Goal: Information Seeking & Learning: Learn about a topic

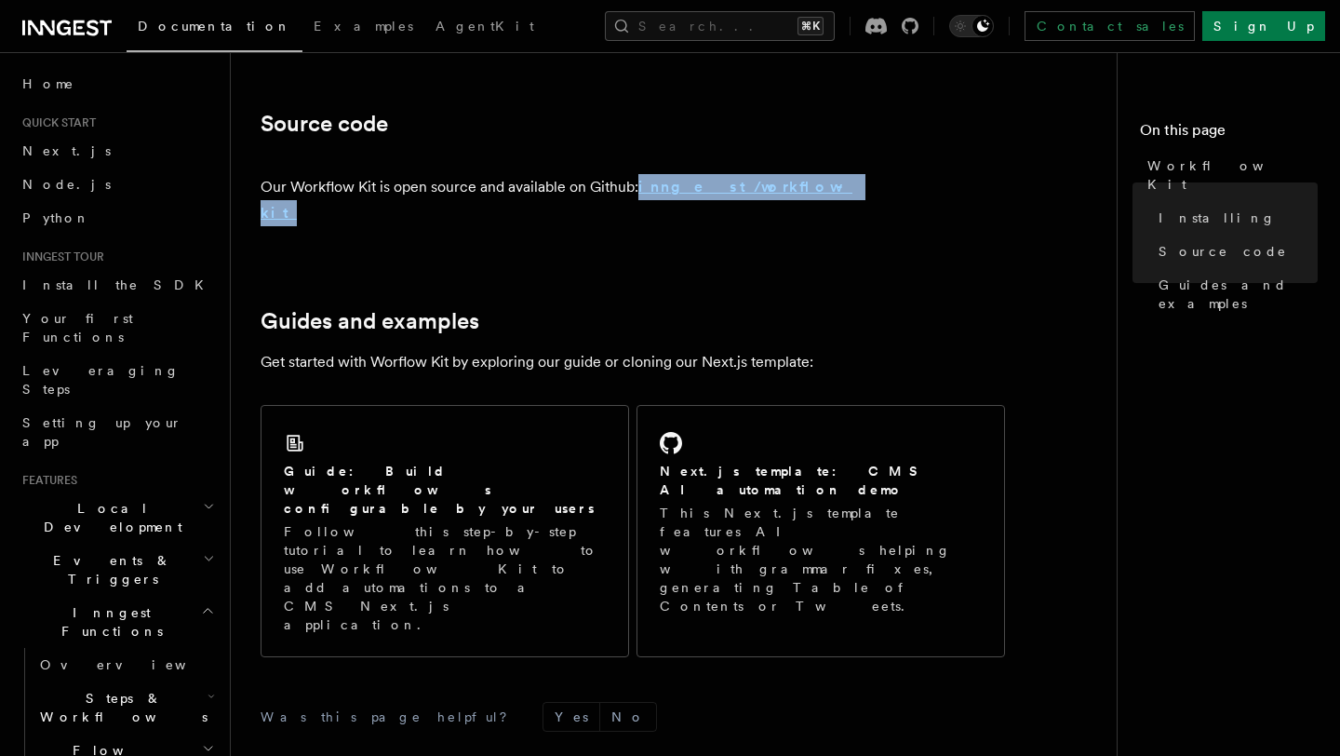
scroll to position [1093, 0]
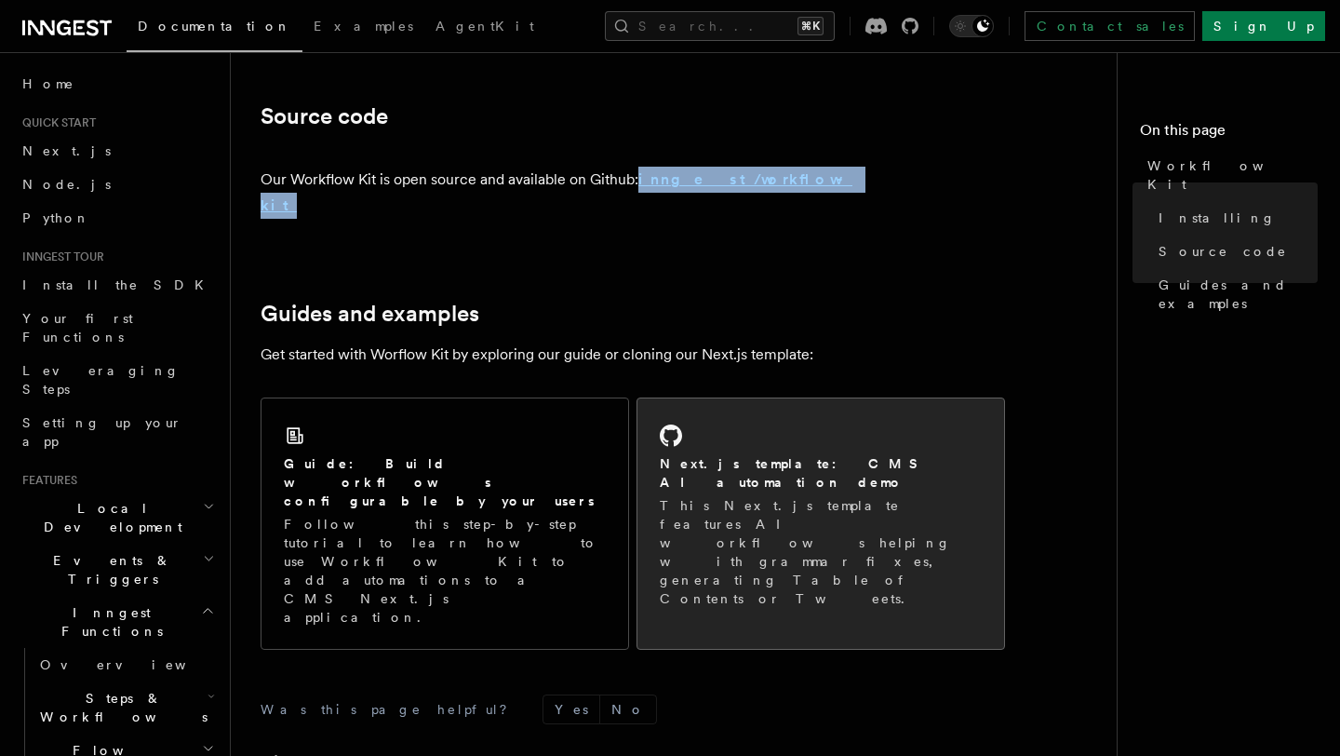
click at [742, 454] on h2 "Next.js template: CMS AI automation demo" at bounding box center [821, 472] width 322 height 37
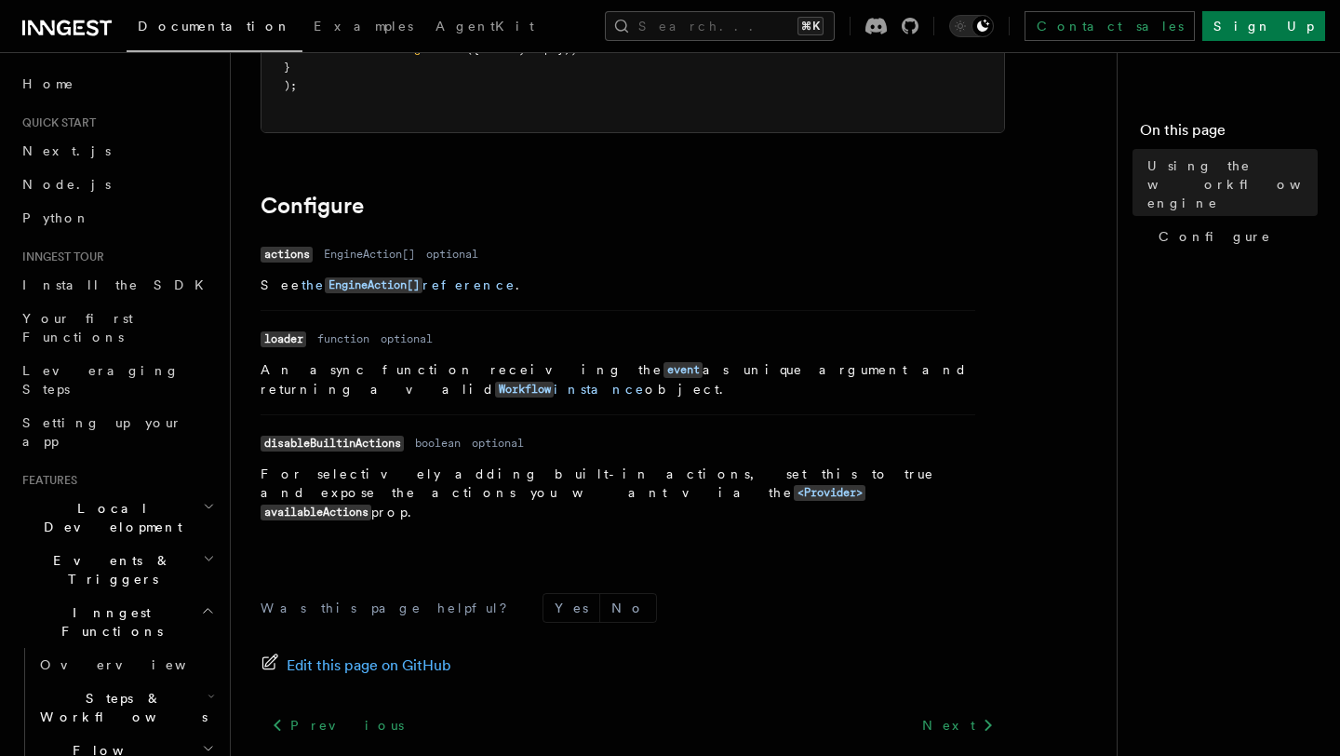
scroll to position [692, 0]
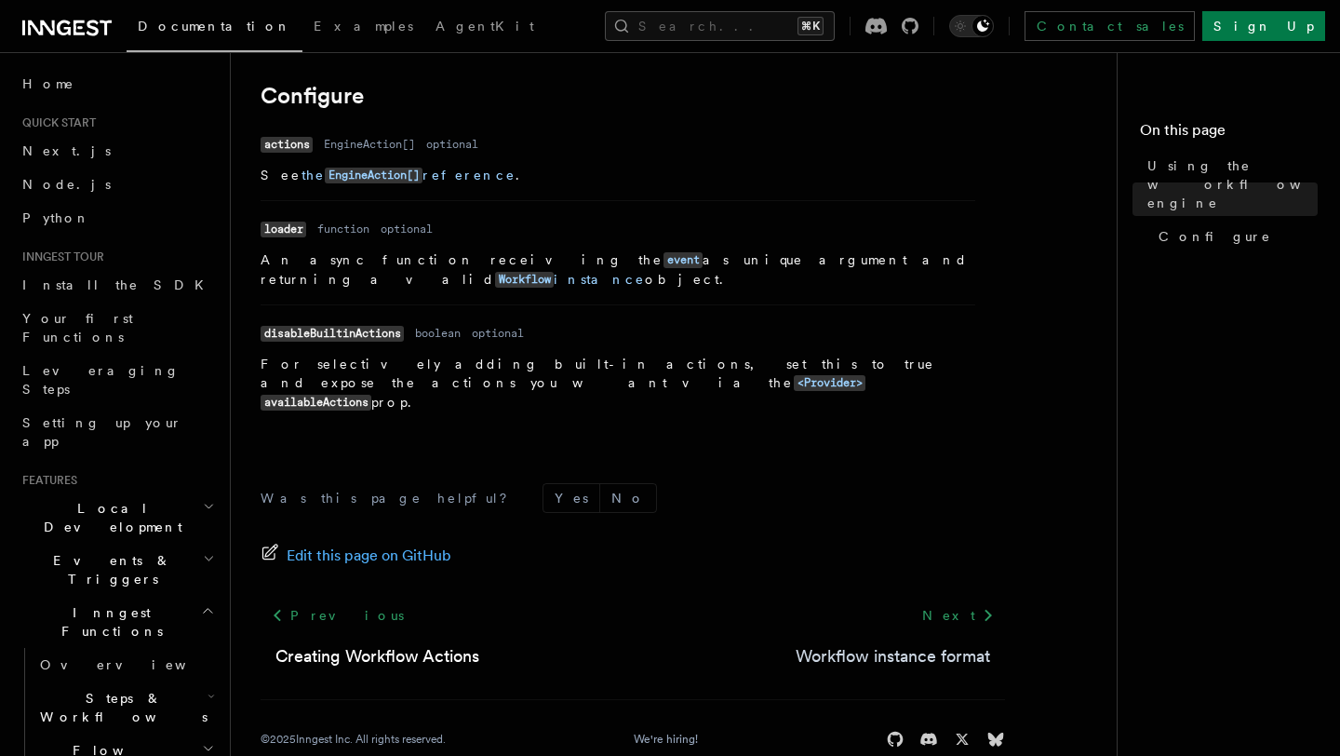
click at [920, 643] on link "Workflow instance format" at bounding box center [893, 656] width 195 height 26
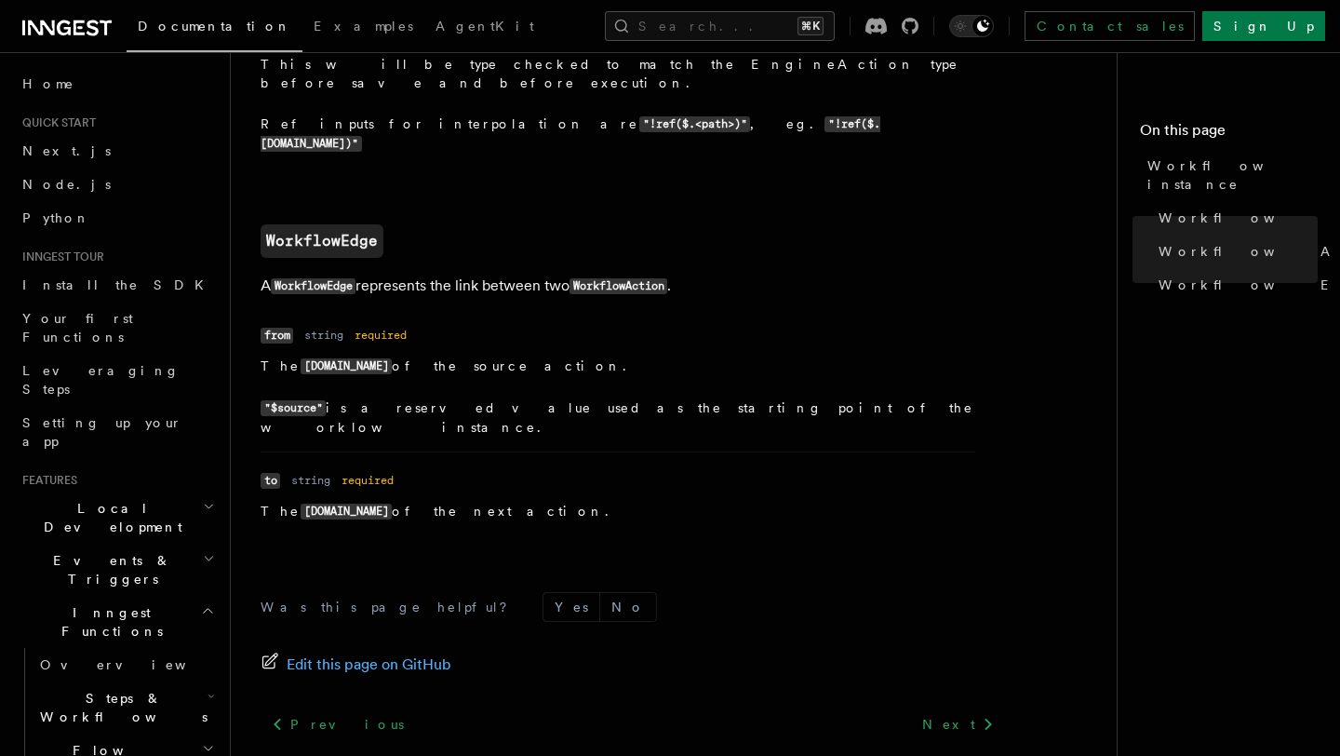
scroll to position [2128, 0]
click at [56, 33] on icon at bounding box center [66, 28] width 89 height 22
